Goal: Transaction & Acquisition: Purchase product/service

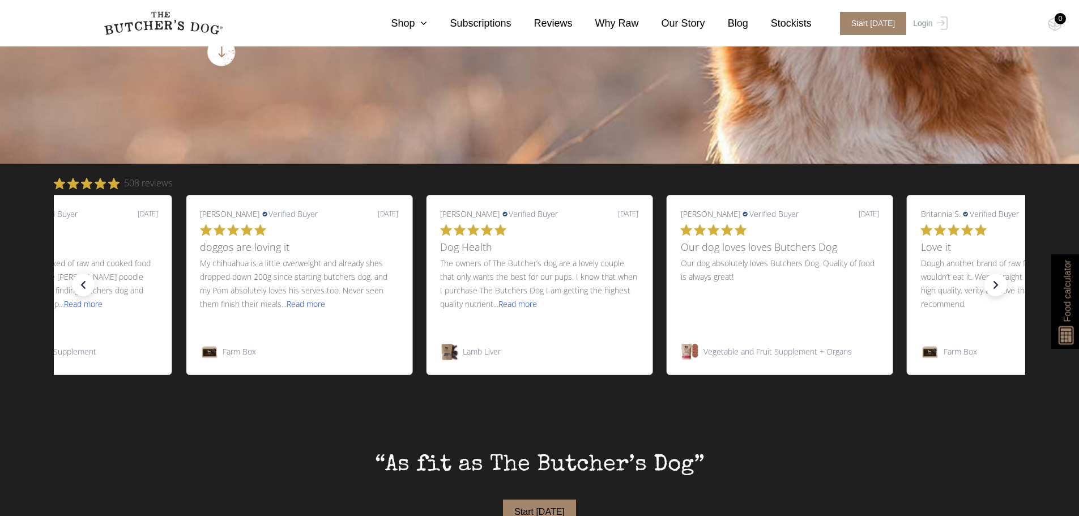
scroll to position [453, 0]
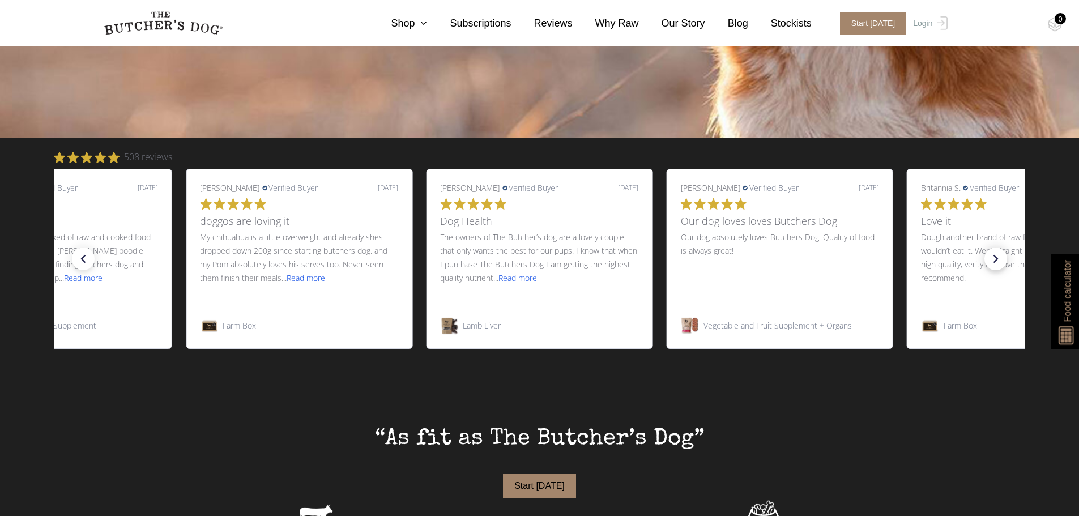
click at [994, 263] on icon "right arrow" at bounding box center [996, 259] width 16 height 16
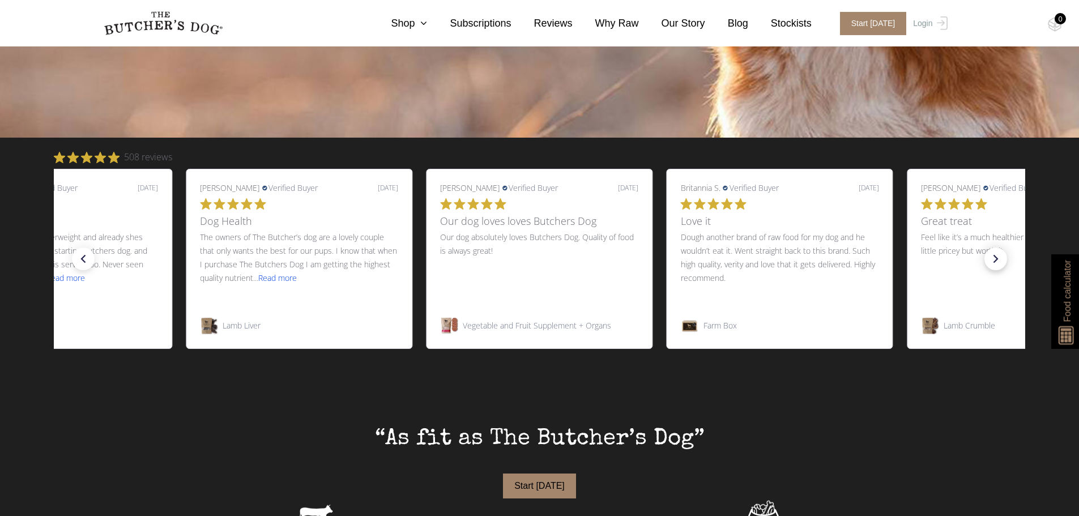
click at [993, 263] on icon "right arrow" at bounding box center [996, 259] width 16 height 16
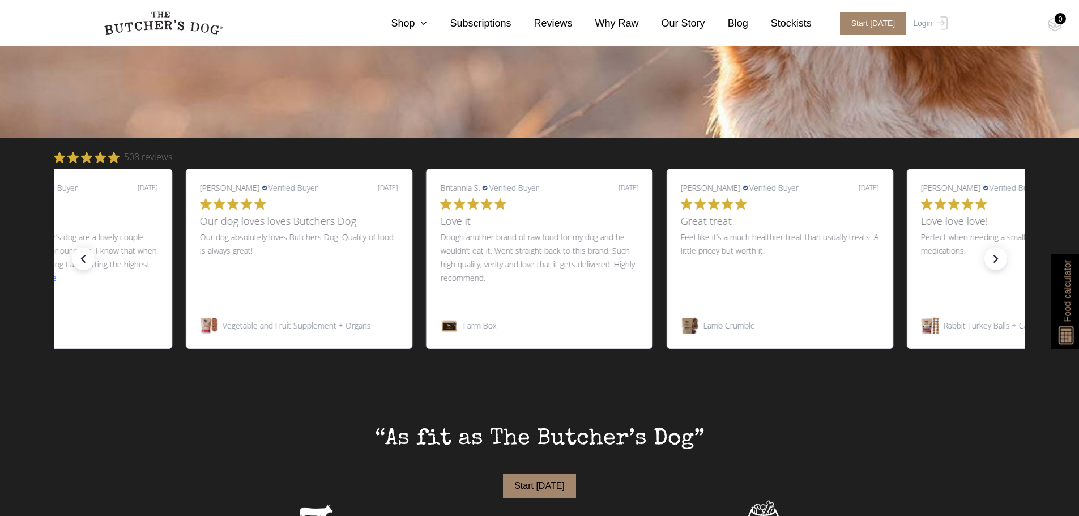
click at [1002, 268] on p "Perfect when needing a smaller meal and administering medications." at bounding box center [1020, 269] width 198 height 79
click at [997, 261] on icon "right arrow" at bounding box center [996, 259] width 16 height 16
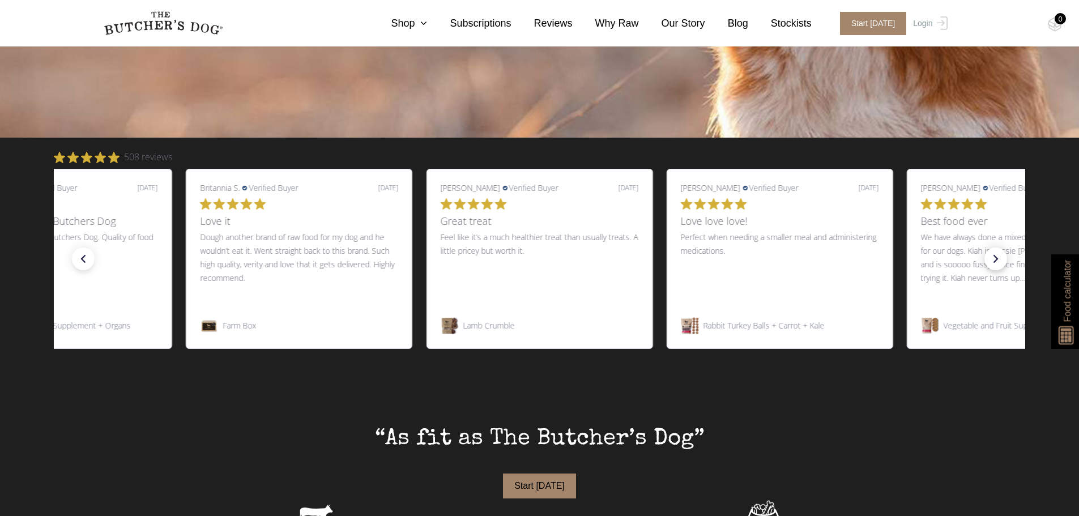
click at [997, 259] on icon "next slide" at bounding box center [995, 259] width 5 height 8
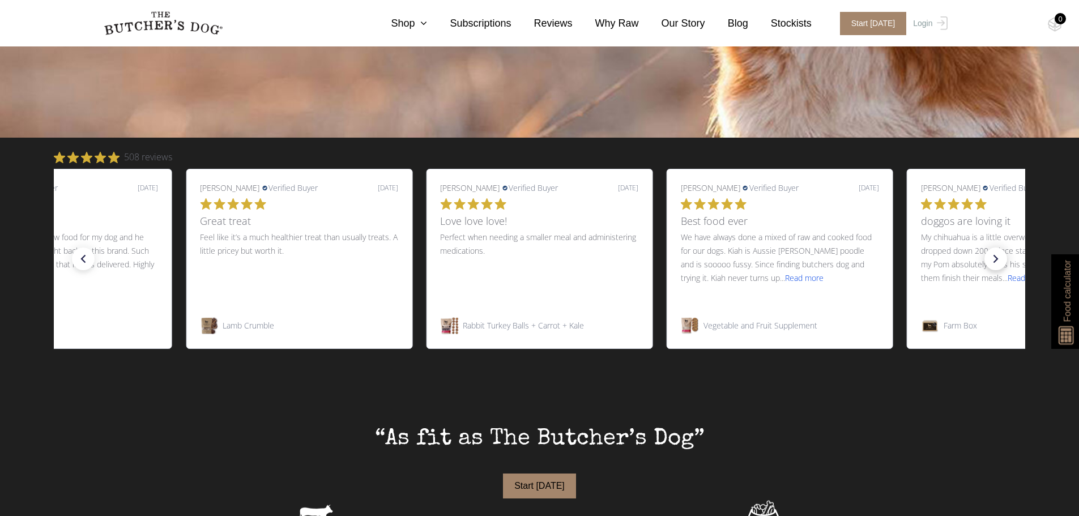
click at [989, 261] on icon "right arrow" at bounding box center [996, 259] width 16 height 16
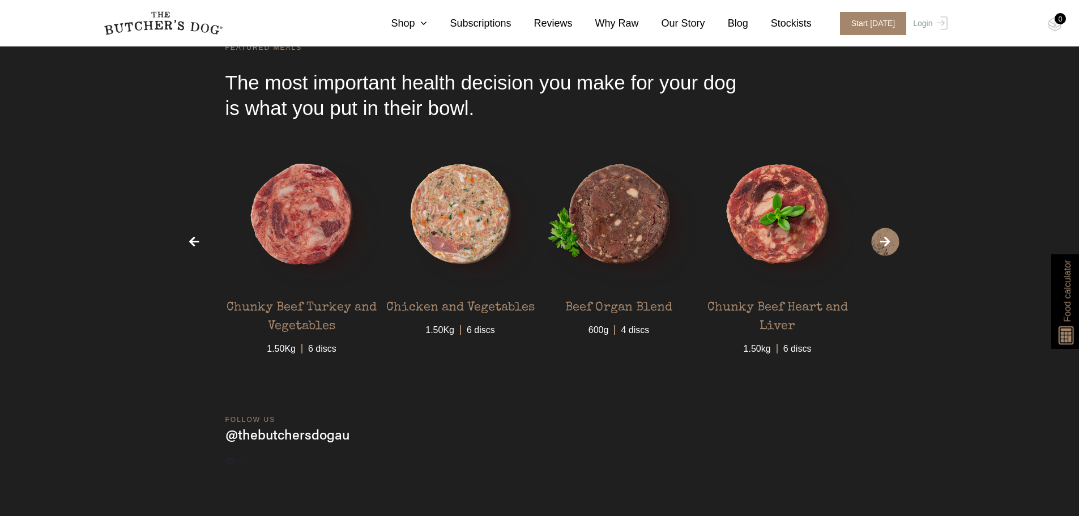
scroll to position [3511, 0]
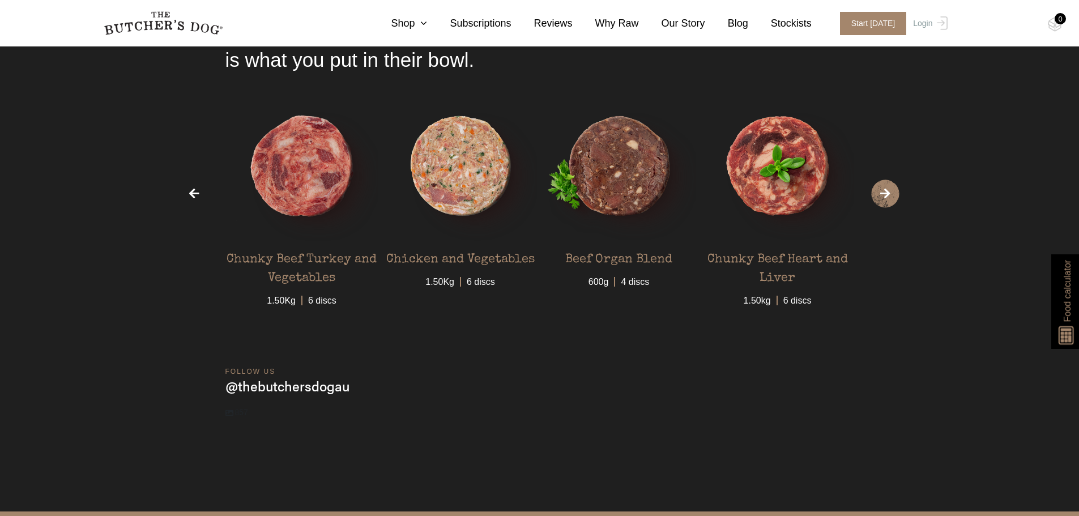
click at [885, 191] on span "›" at bounding box center [885, 194] width 28 height 28
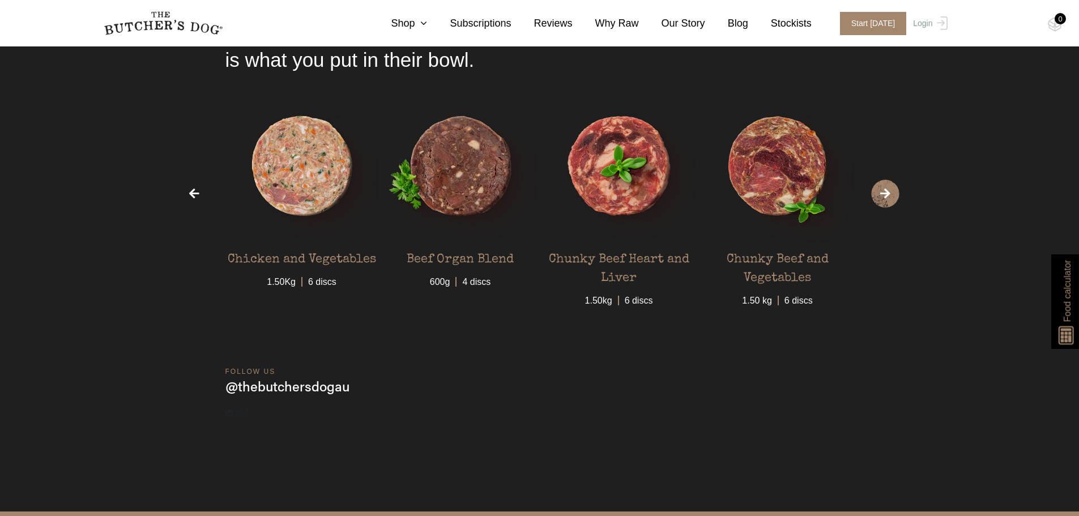
click at [885, 191] on span "›" at bounding box center [885, 194] width 28 height 28
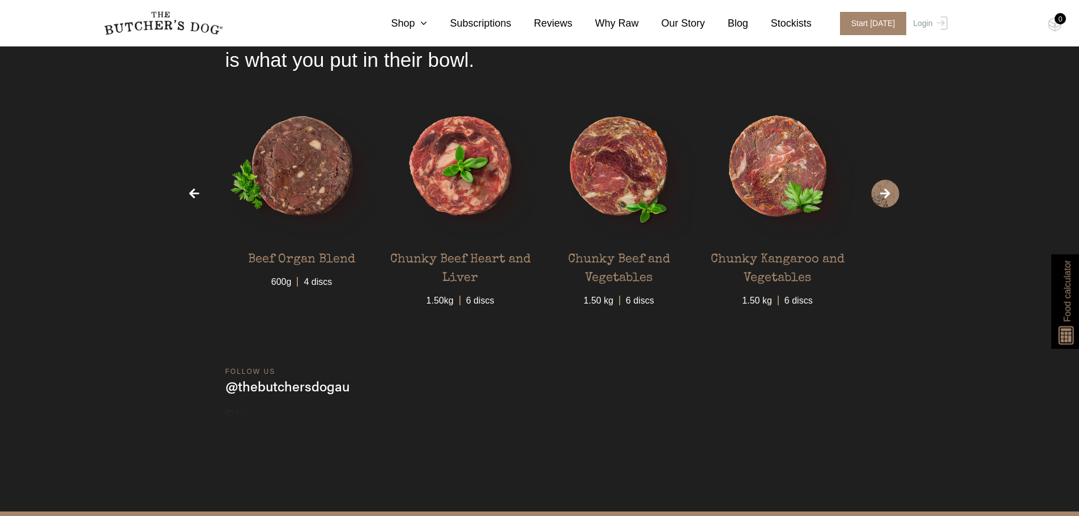
click at [885, 191] on span "›" at bounding box center [885, 194] width 28 height 28
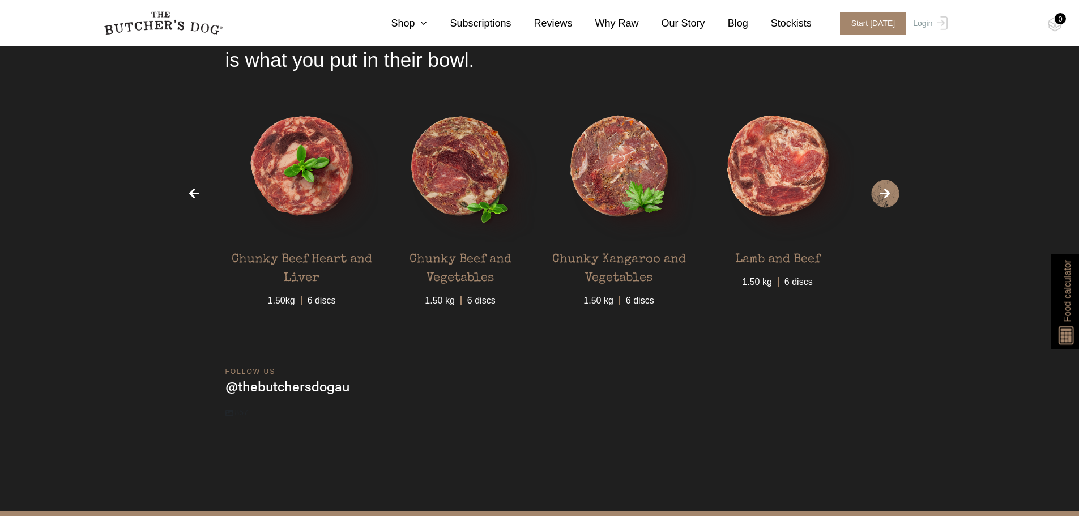
click at [885, 191] on span "›" at bounding box center [885, 194] width 28 height 28
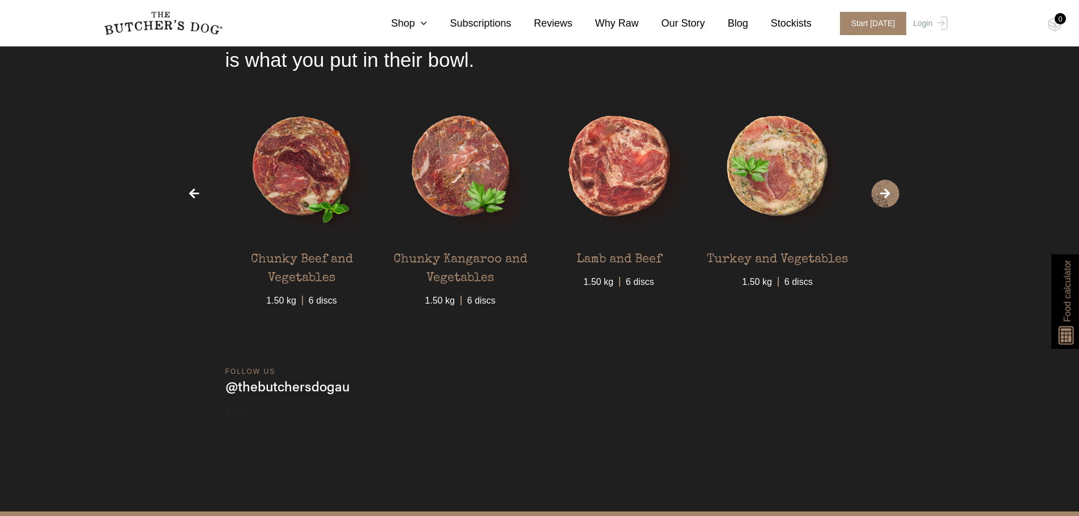
click at [885, 190] on span "›" at bounding box center [885, 194] width 28 height 28
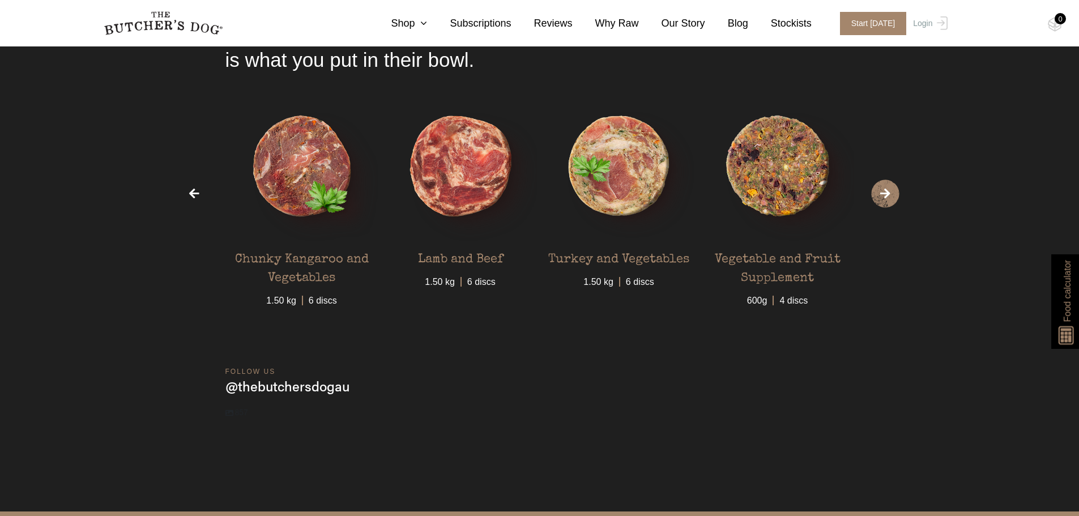
click at [885, 190] on span "›" at bounding box center [885, 194] width 28 height 28
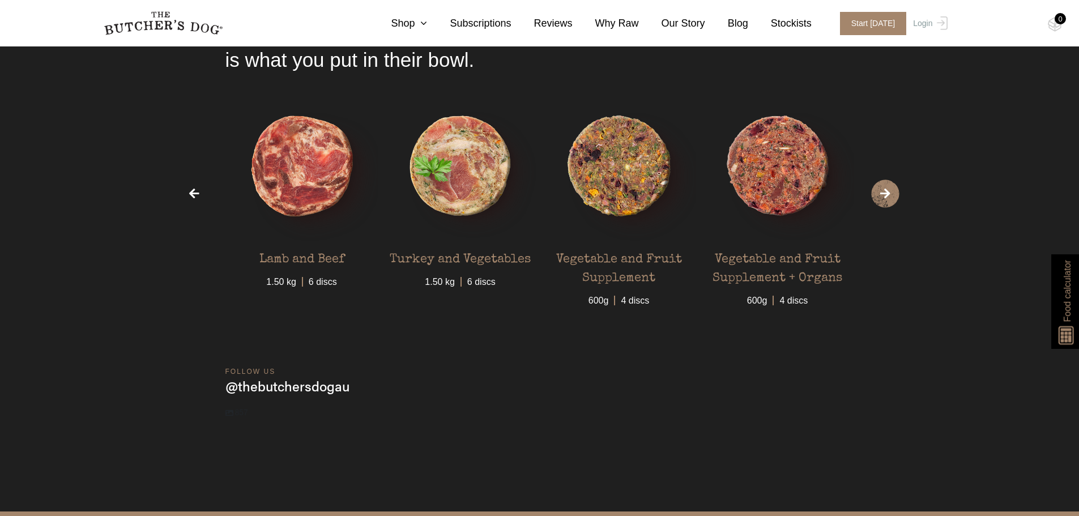
click at [885, 190] on span "›" at bounding box center [885, 194] width 28 height 28
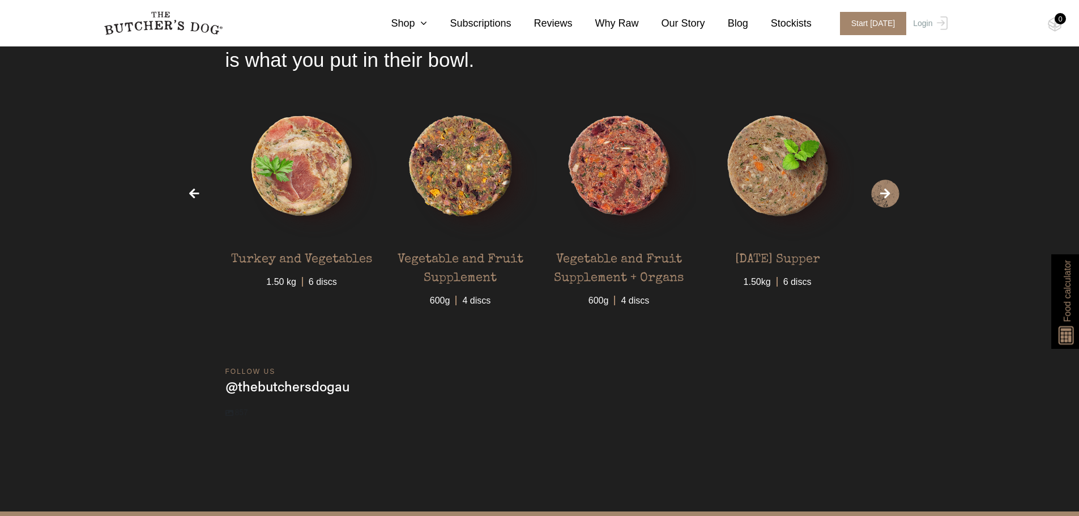
click at [885, 190] on span "›" at bounding box center [885, 194] width 28 height 28
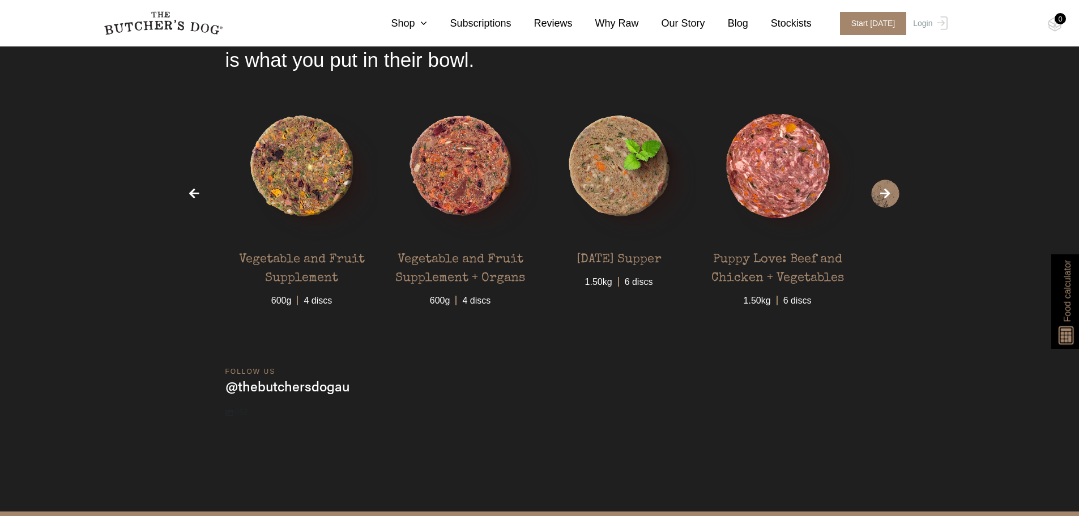
click at [885, 191] on span "›" at bounding box center [885, 194] width 28 height 28
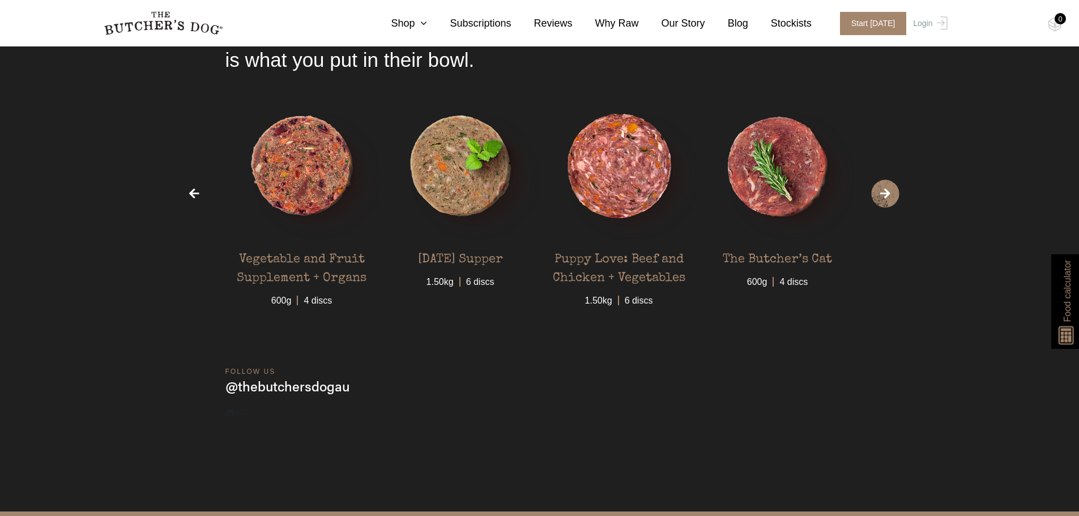
click at [885, 190] on span "›" at bounding box center [885, 194] width 28 height 28
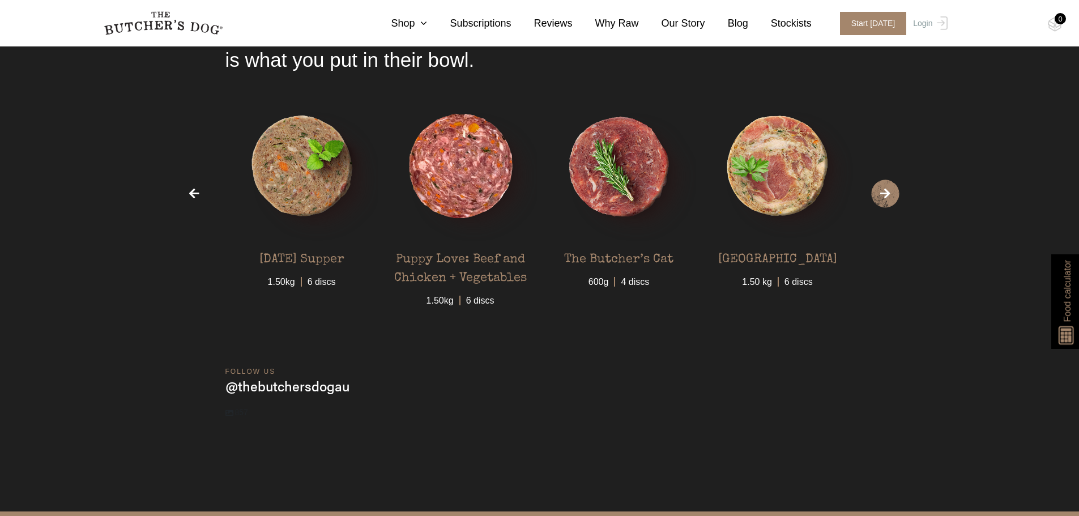
click at [885, 190] on span "›" at bounding box center [885, 194] width 28 height 28
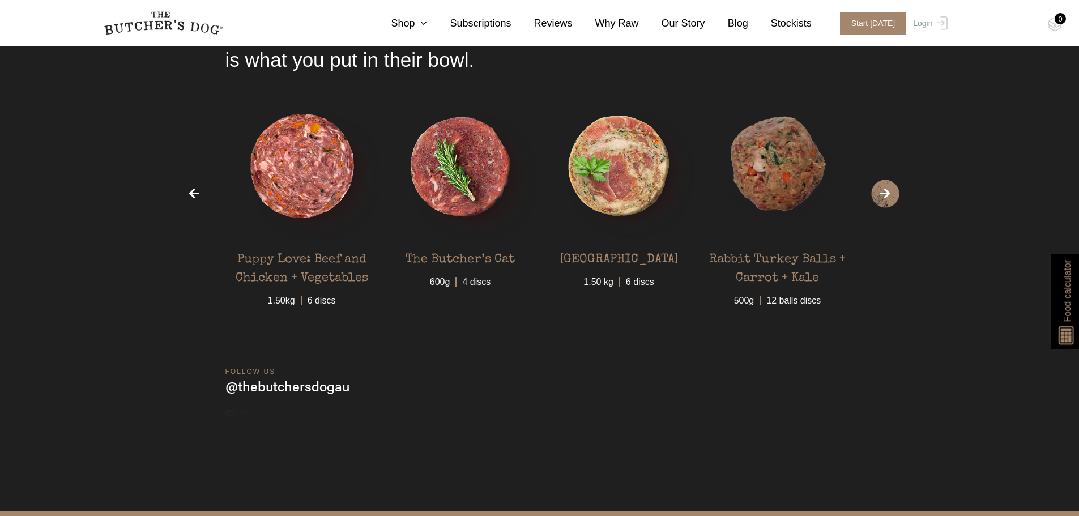
click at [885, 190] on span "›" at bounding box center [885, 194] width 28 height 28
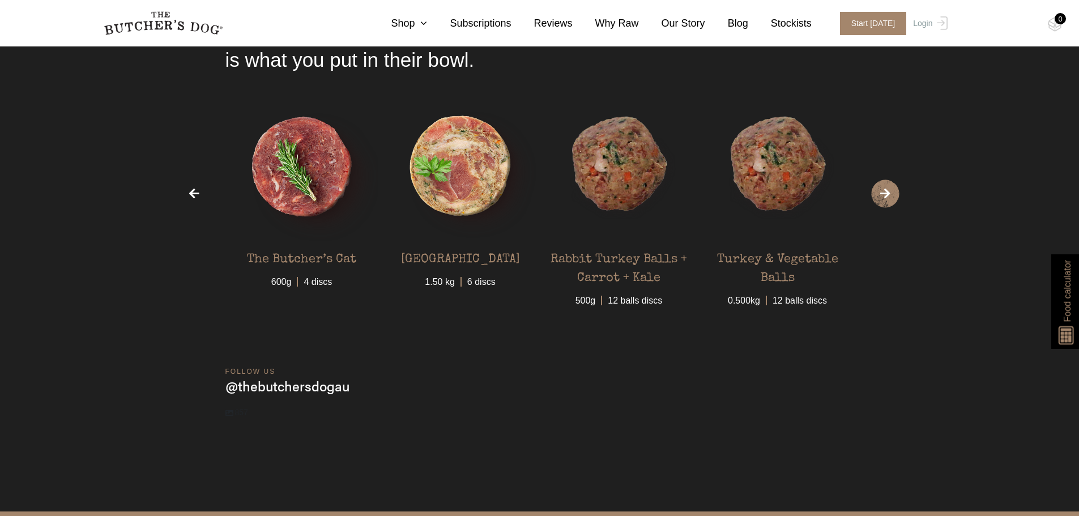
click at [885, 190] on span "›" at bounding box center [885, 194] width 28 height 28
click at [883, 197] on span "›" at bounding box center [885, 194] width 28 height 28
click at [886, 201] on span "›" at bounding box center [885, 194] width 28 height 28
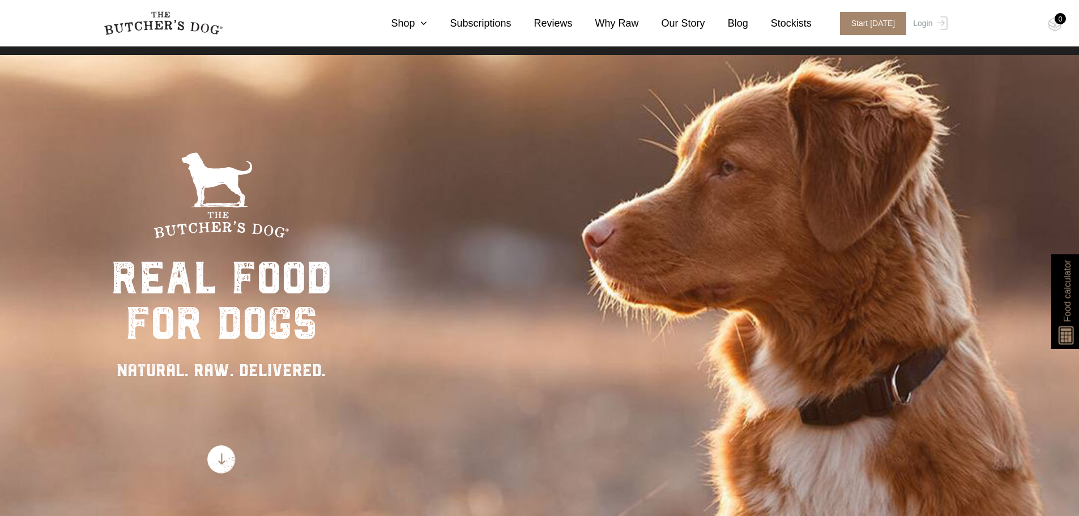
scroll to position [0, 0]
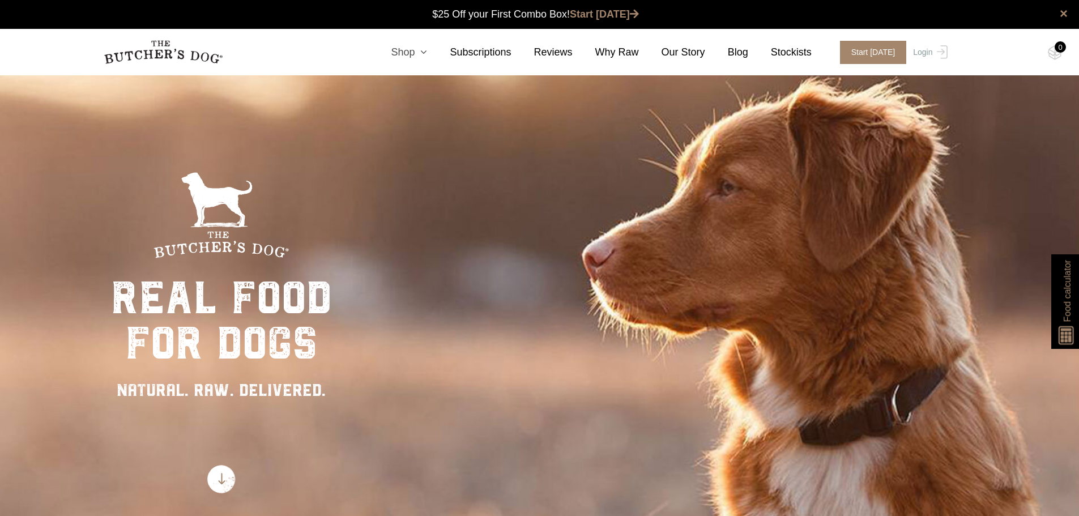
click at [427, 54] on icon at bounding box center [421, 52] width 12 height 10
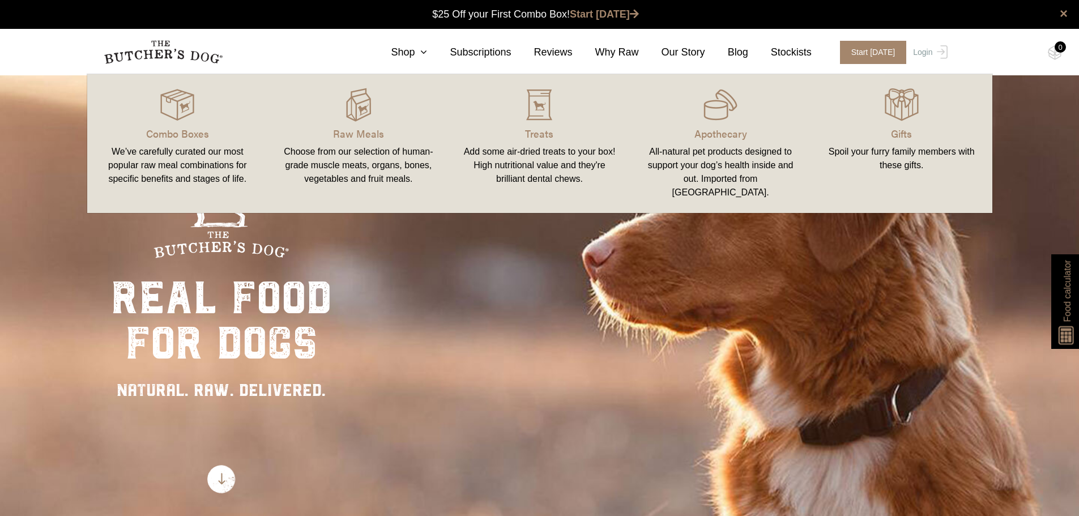
click at [356, 144] on link "Raw Meals Choose from our selection of human-grade muscle meats, organs, bones,…" at bounding box center [358, 144] width 181 height 116
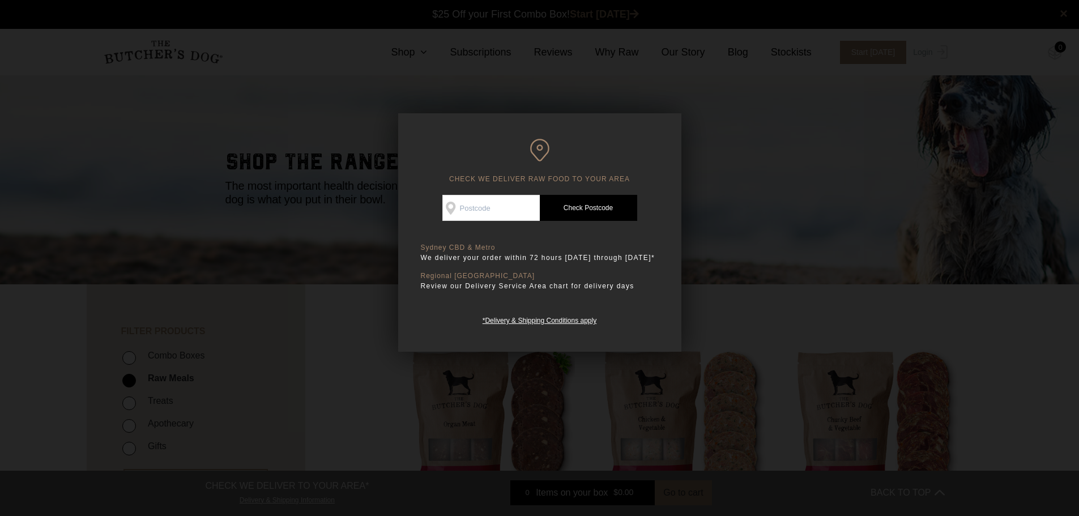
click at [508, 203] on input "Check Availability At" at bounding box center [490, 208] width 97 height 26
type input "2250"
click at [596, 208] on link "Check Postcode" at bounding box center [588, 208] width 97 height 26
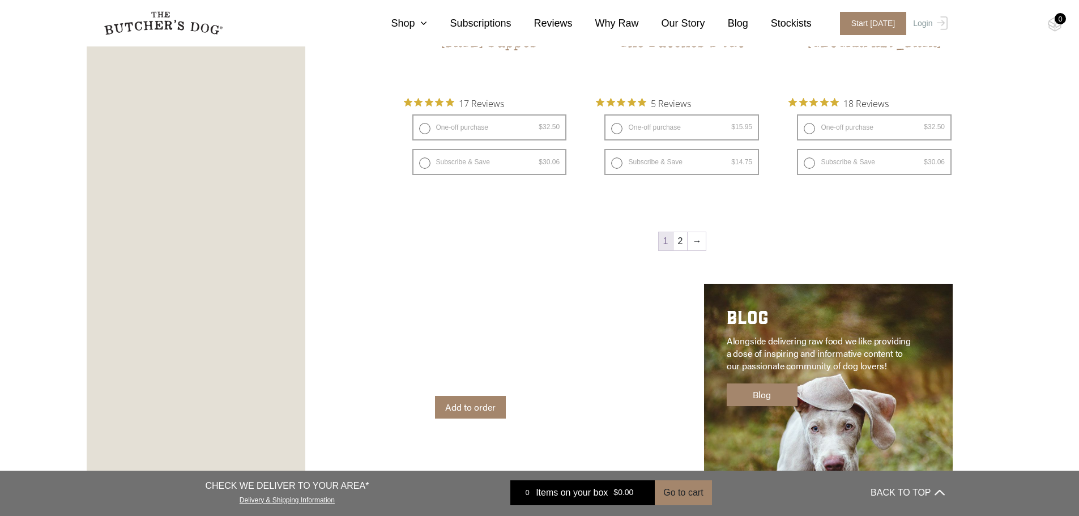
scroll to position [1586, 0]
click at [696, 241] on link "→" at bounding box center [697, 241] width 18 height 18
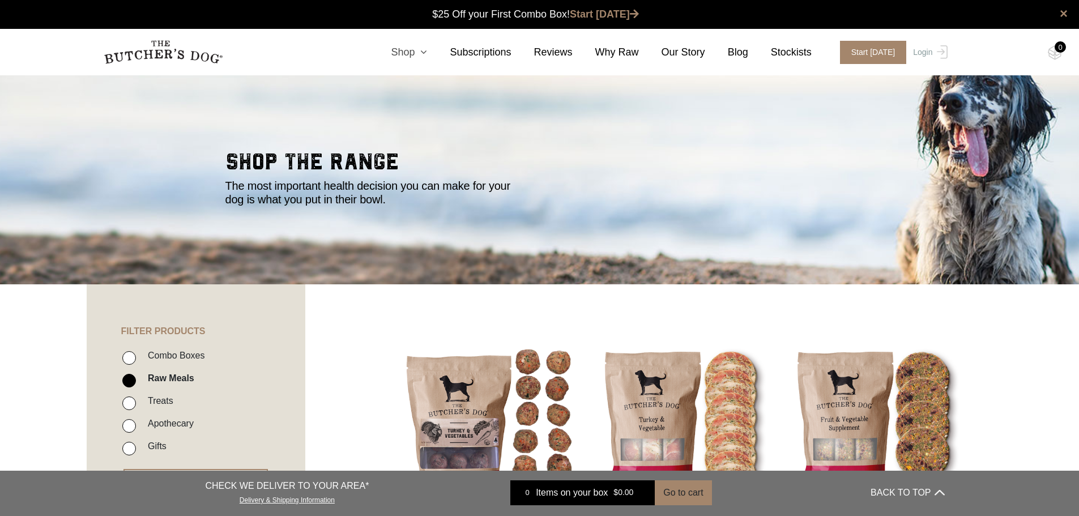
click at [427, 54] on icon at bounding box center [421, 52] width 12 height 10
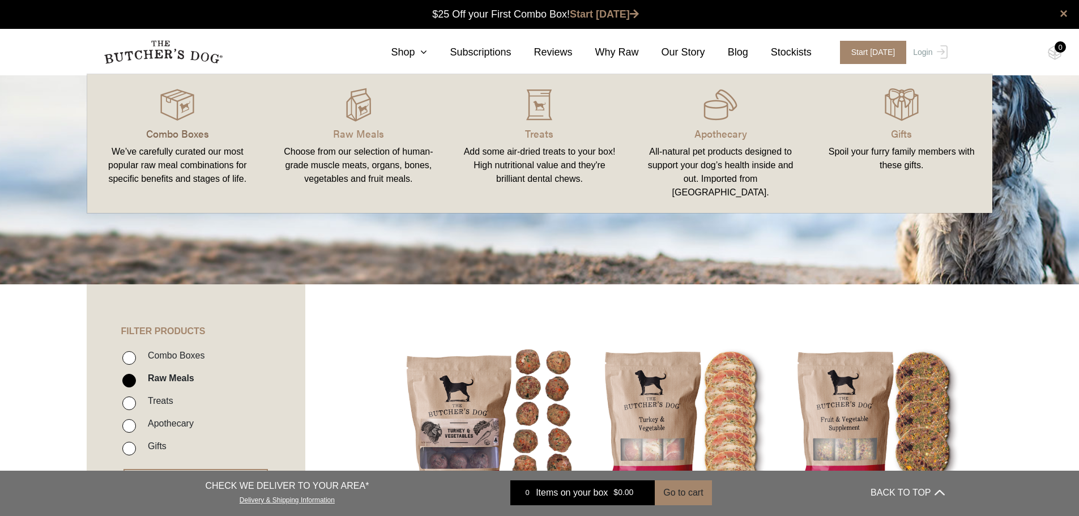
click at [181, 130] on p "Combo Boxes" at bounding box center [178, 133] width 154 height 15
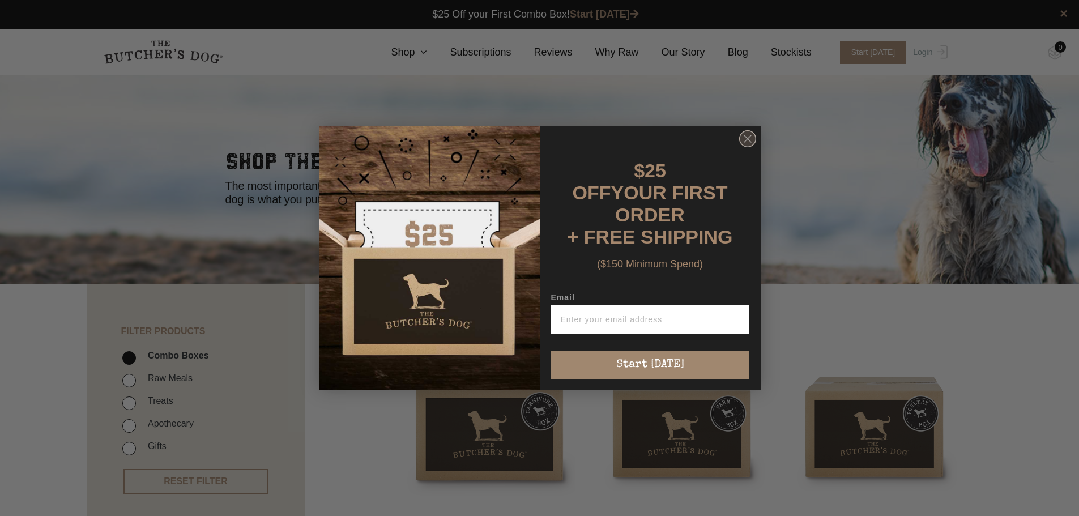
click at [745, 142] on circle "Close dialog" at bounding box center [747, 139] width 16 height 16
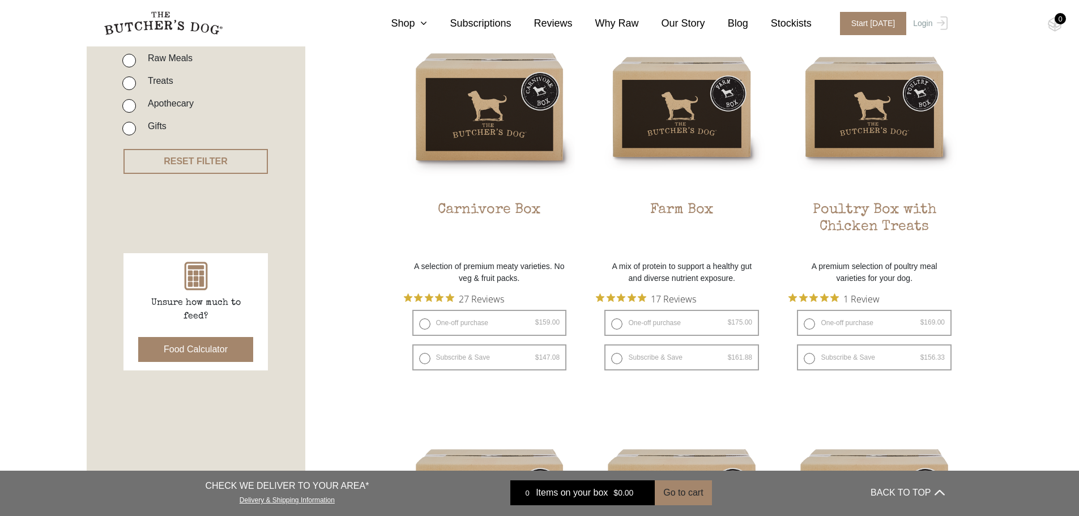
scroll to position [283, 0]
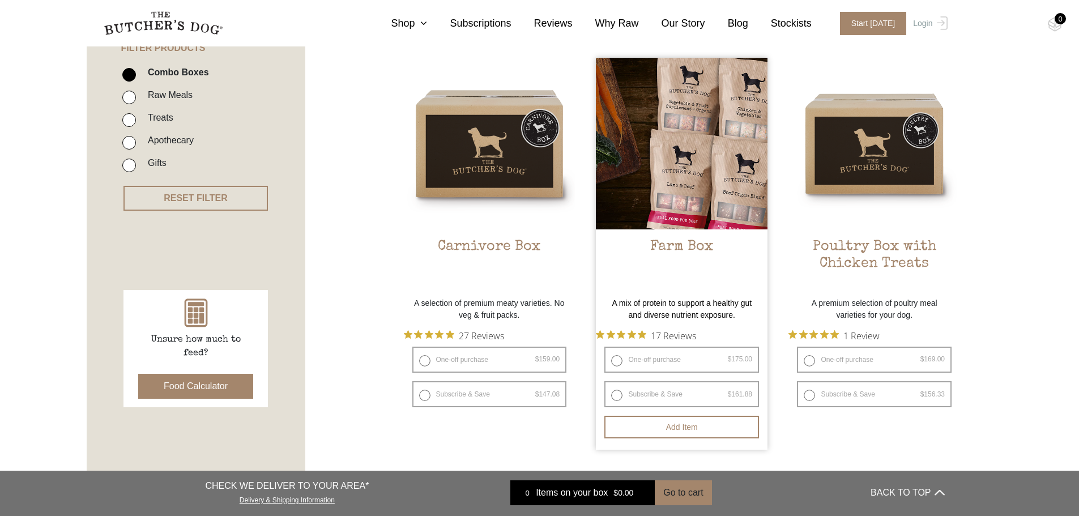
click at [685, 314] on p "A mix of protein to support a healthy gut and diverse nutrient exposure." at bounding box center [682, 309] width 172 height 24
click at [695, 163] on img at bounding box center [682, 144] width 172 height 172
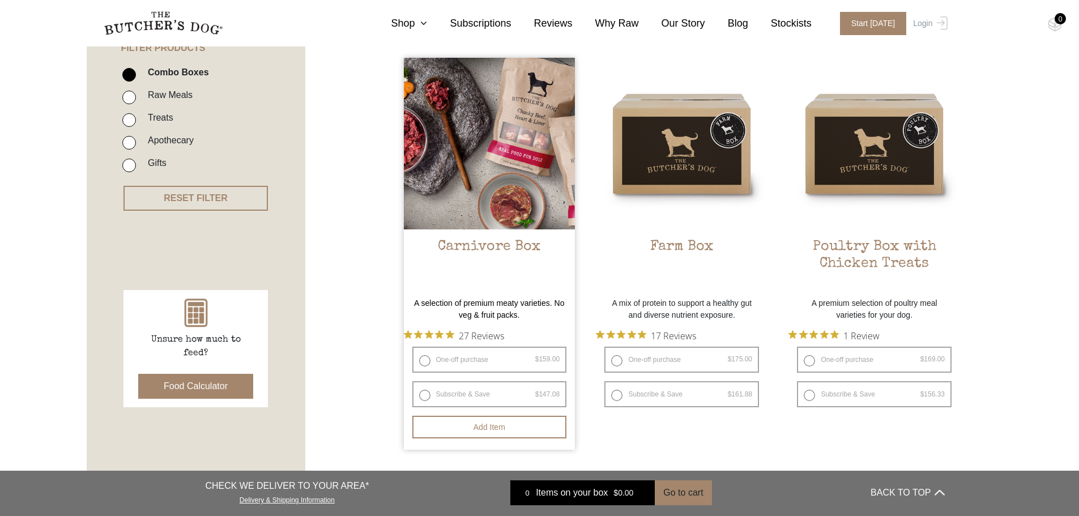
click at [484, 246] on h2 "Carnivore Box" at bounding box center [490, 264] width 172 height 53
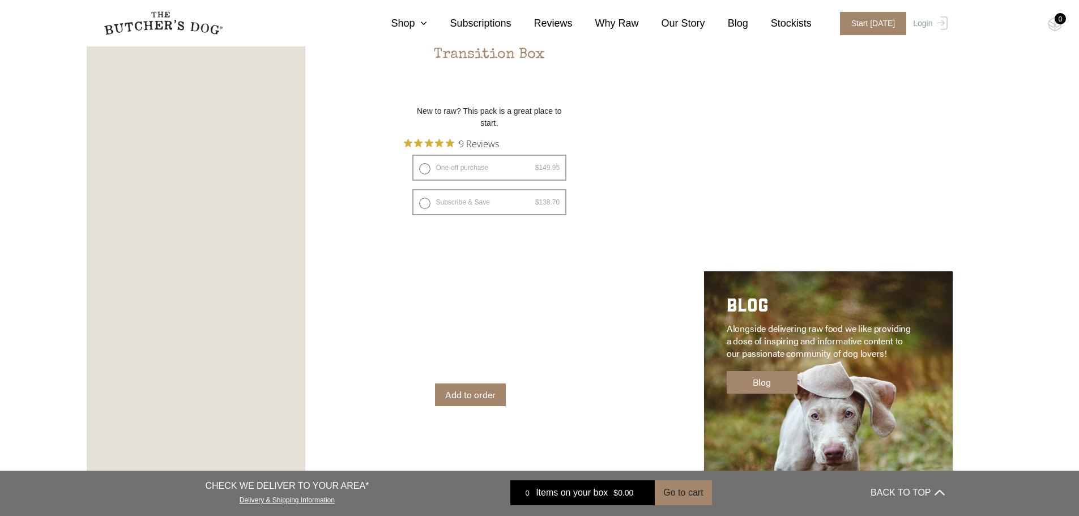
scroll to position [1189, 0]
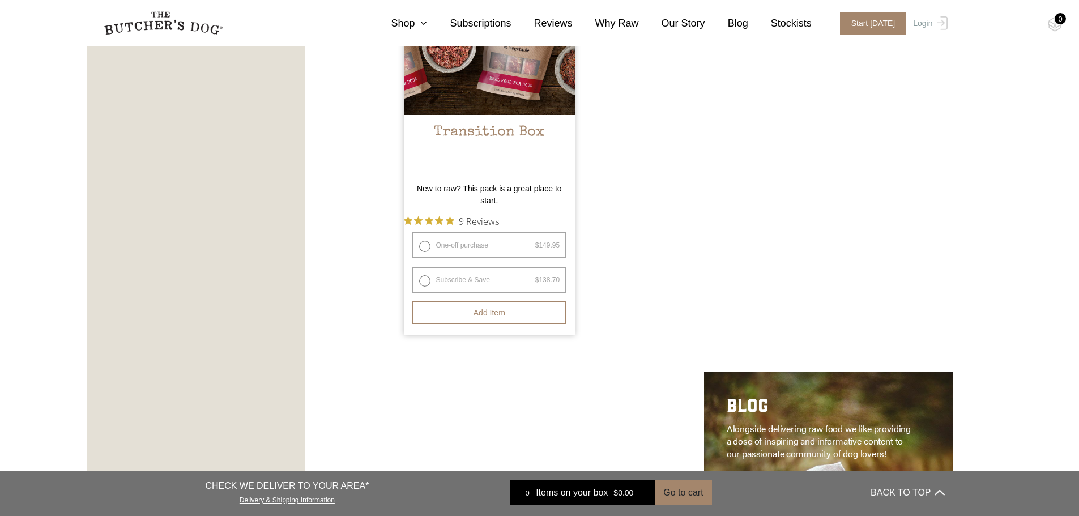
click at [502, 189] on p "New to raw? This pack is a great place to start." at bounding box center [490, 195] width 172 height 24
click at [514, 99] on img at bounding box center [490, 30] width 172 height 172
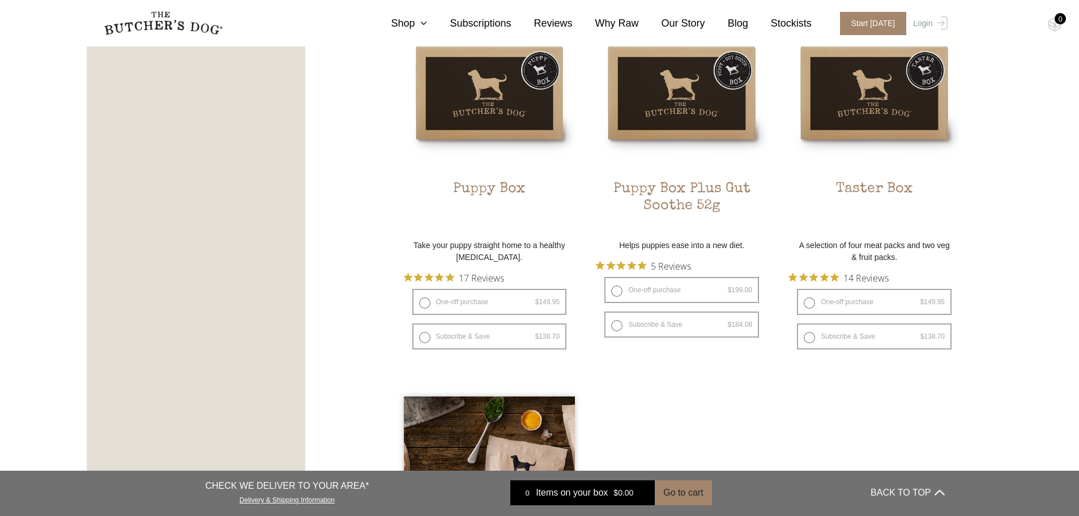
scroll to position [736, 0]
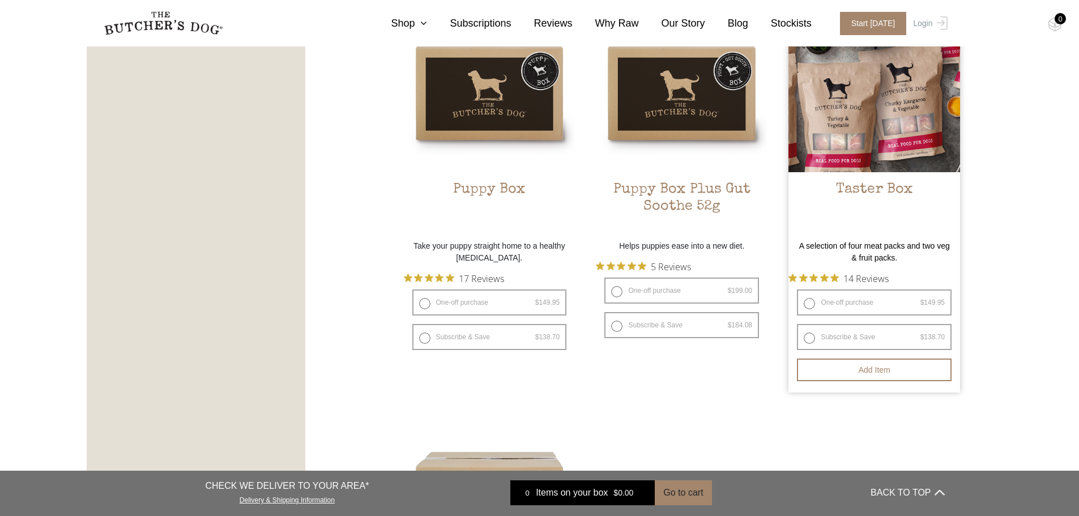
click at [863, 148] on img at bounding box center [874, 87] width 172 height 172
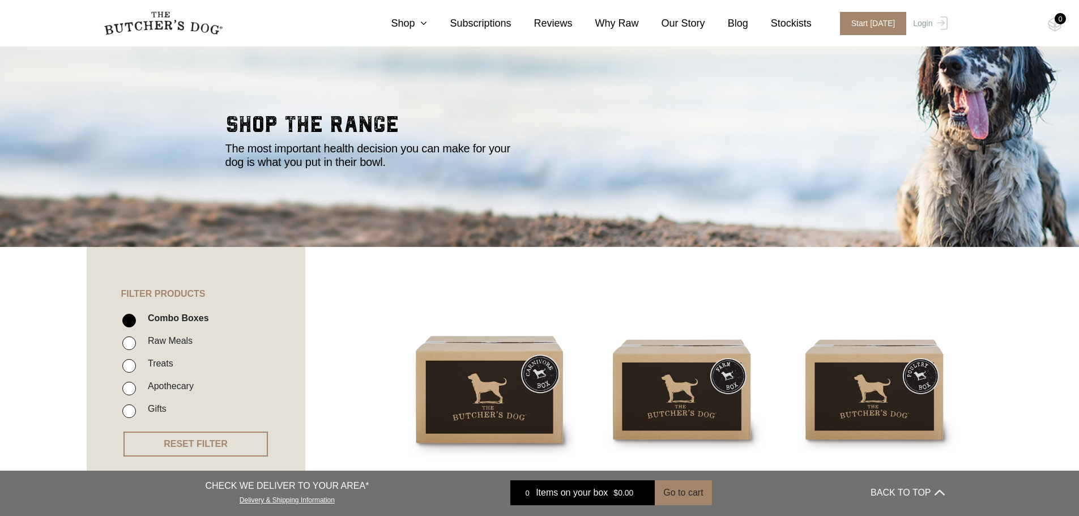
scroll to position [0, 0]
